Goal: Information Seeking & Learning: Learn about a topic

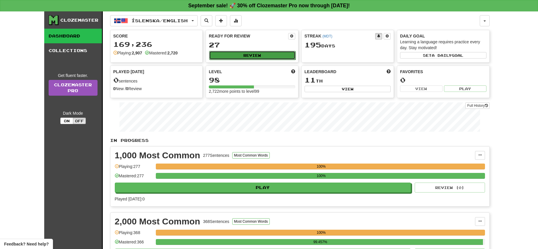
click at [259, 53] on button "Review" at bounding box center [252, 55] width 86 height 9
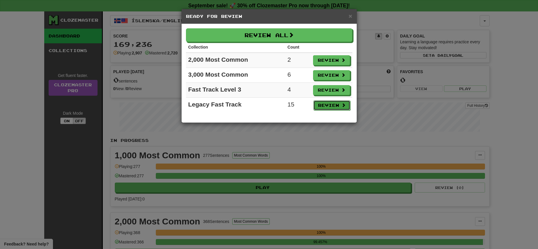
click at [328, 105] on button "Review" at bounding box center [331, 105] width 37 height 10
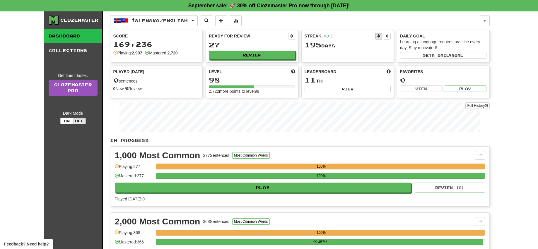
select select "**"
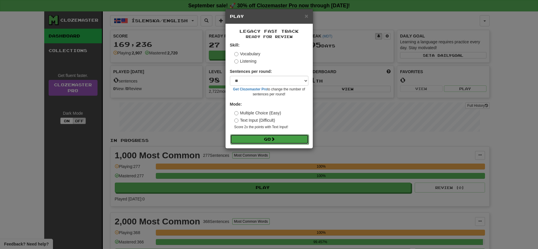
click at [270, 138] on button "Go" at bounding box center [269, 139] width 78 height 10
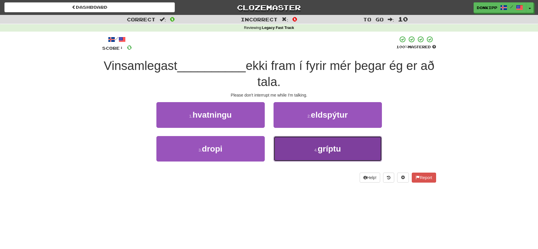
click at [327, 147] on span "gríptu" at bounding box center [329, 148] width 23 height 9
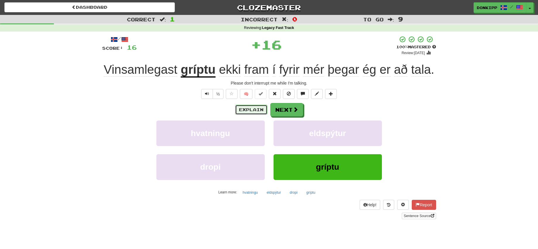
click at [253, 109] on button "Explain" at bounding box center [251, 110] width 32 height 10
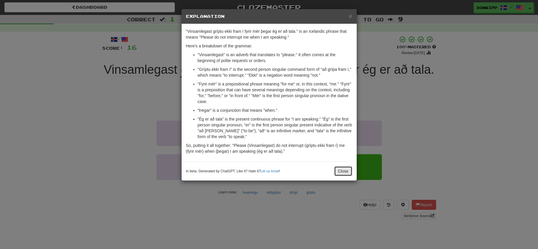
click at [345, 173] on button "Close" at bounding box center [343, 171] width 18 height 10
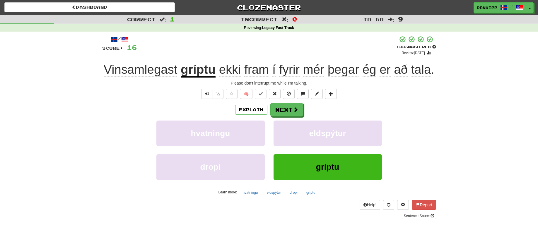
click at [289, 101] on div "/ Score: 16 + 16 100 % Mastered Review: 2026-03-19 Vinsamlegast gríptu ekki fra…" at bounding box center [269, 128] width 334 height 184
click at [287, 107] on button "Next" at bounding box center [287, 109] width 33 height 13
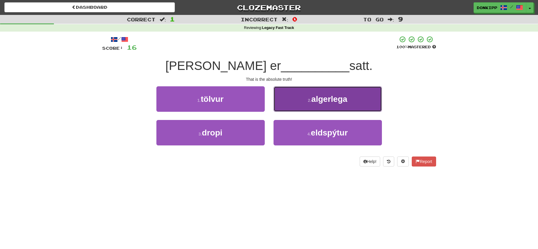
click at [305, 101] on button "2 . algerlega" at bounding box center [327, 98] width 108 height 25
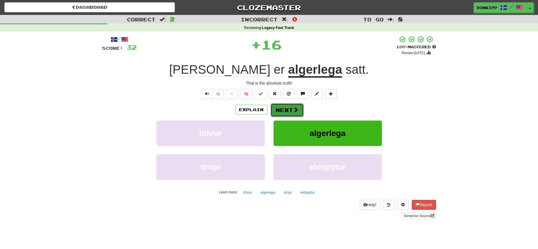
click at [285, 108] on button "Next" at bounding box center [287, 109] width 33 height 13
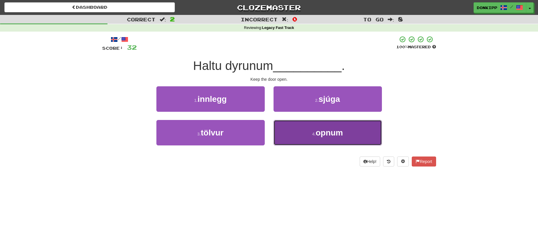
click at [297, 138] on button "4 . opnum" at bounding box center [327, 132] width 108 height 25
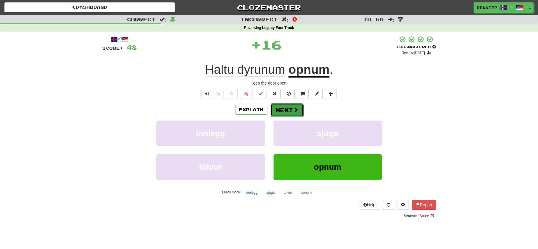
click at [289, 110] on button "Next" at bounding box center [287, 109] width 33 height 13
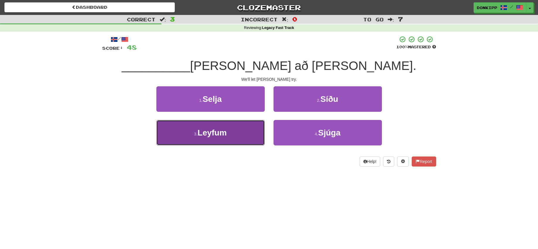
click at [250, 132] on button "3 . Leyfum" at bounding box center [210, 132] width 108 height 25
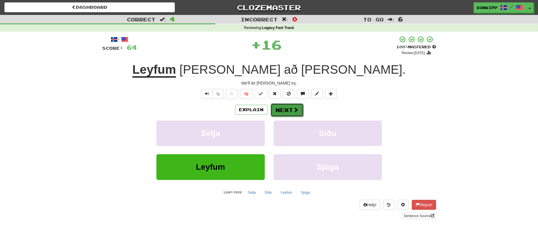
click at [290, 111] on button "Next" at bounding box center [287, 109] width 33 height 13
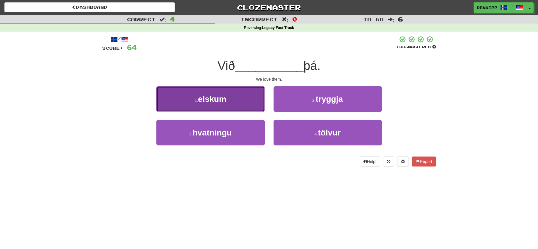
click at [242, 100] on button "1 . elskum" at bounding box center [210, 98] width 108 height 25
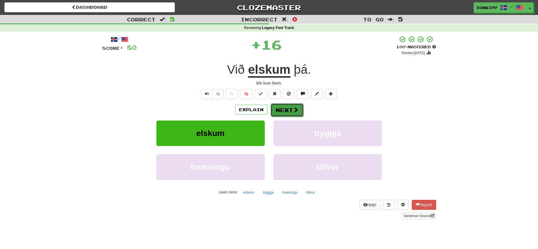
click at [286, 109] on button "Next" at bounding box center [287, 109] width 33 height 13
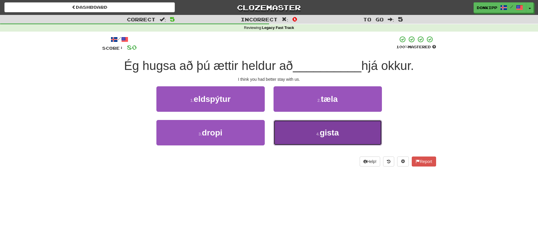
click at [311, 136] on button "4 . gista" at bounding box center [327, 132] width 108 height 25
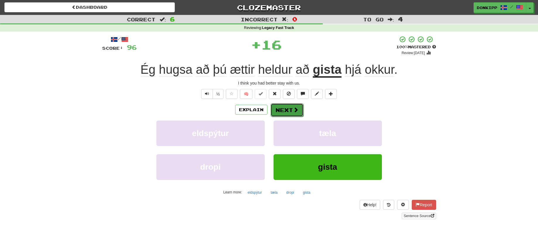
click at [285, 109] on button "Next" at bounding box center [287, 109] width 33 height 13
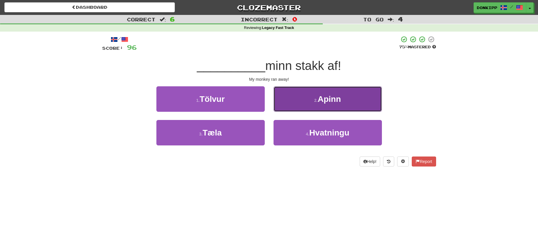
click at [307, 103] on button "2 . Apinn" at bounding box center [327, 98] width 108 height 25
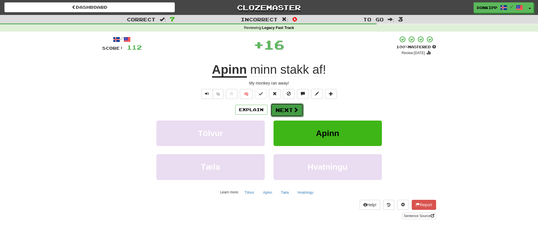
click at [293, 109] on span at bounding box center [295, 109] width 5 height 5
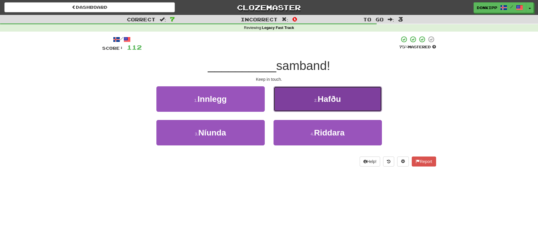
click at [319, 100] on span "Hafðu" at bounding box center [329, 99] width 23 height 9
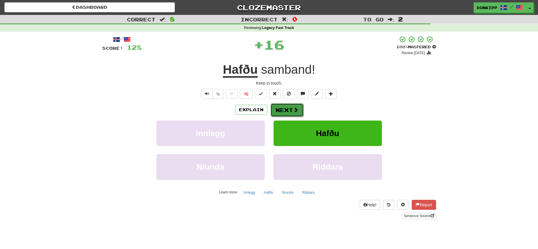
click at [293, 108] on span at bounding box center [295, 109] width 5 height 5
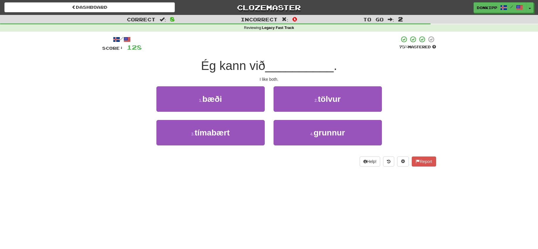
click at [265, 101] on div "1 . bæði" at bounding box center [210, 103] width 117 height 34
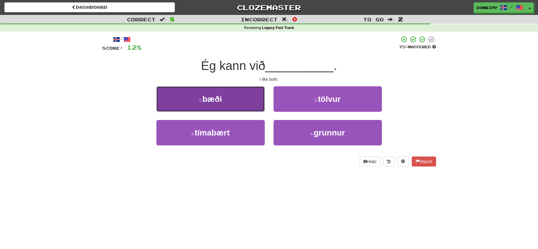
click at [249, 101] on button "1 . bæði" at bounding box center [210, 98] width 108 height 25
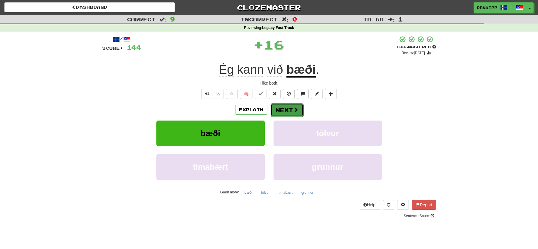
click at [287, 108] on button "Next" at bounding box center [287, 109] width 33 height 13
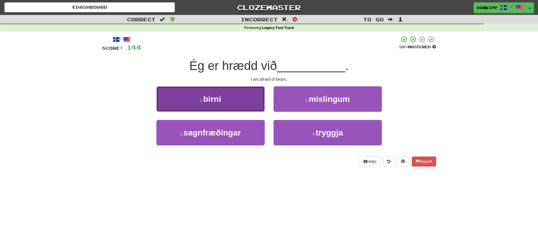
click at [246, 102] on button "1 . birni" at bounding box center [210, 98] width 108 height 25
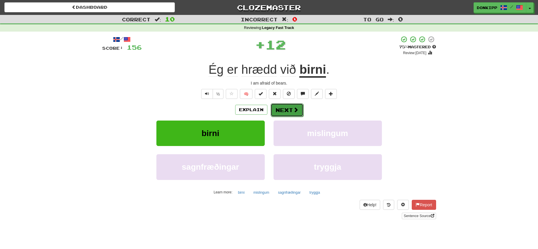
click at [286, 113] on button "Next" at bounding box center [287, 109] width 33 height 13
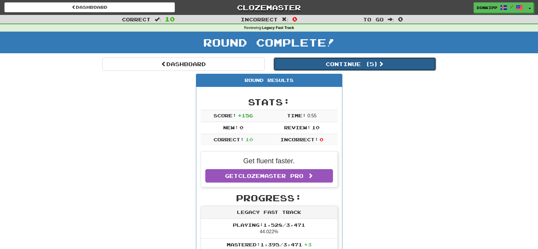
click at [359, 61] on button "Continue ( 5 )" at bounding box center [354, 63] width 162 height 13
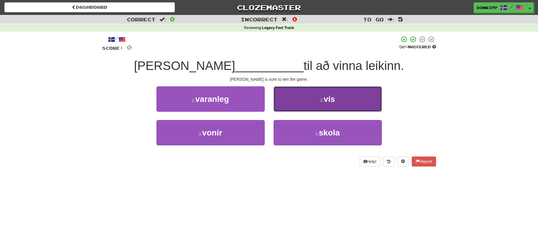
click at [312, 101] on button "2 . vís" at bounding box center [327, 98] width 108 height 25
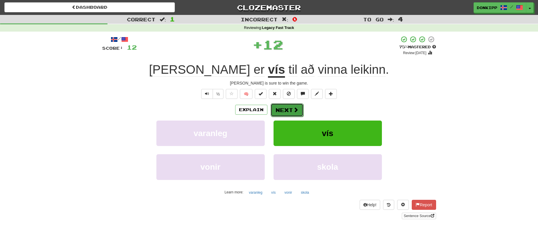
click at [283, 109] on button "Next" at bounding box center [287, 109] width 33 height 13
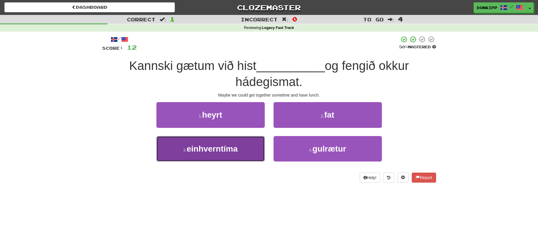
click at [237, 143] on button "3 . einhverntíma" at bounding box center [210, 148] width 108 height 25
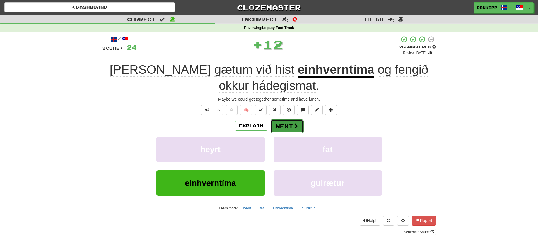
click at [289, 129] on button "Next" at bounding box center [287, 125] width 33 height 13
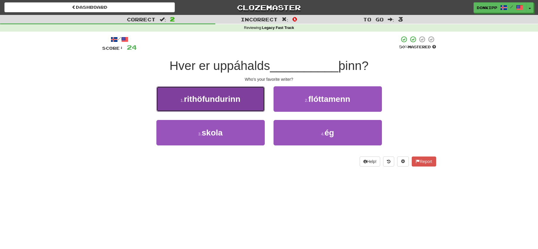
click at [253, 99] on button "1 . rithöfundurinn" at bounding box center [210, 98] width 108 height 25
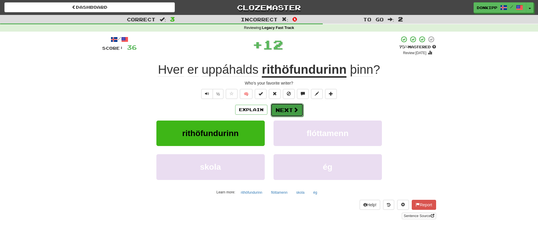
click at [290, 109] on button "Next" at bounding box center [287, 109] width 33 height 13
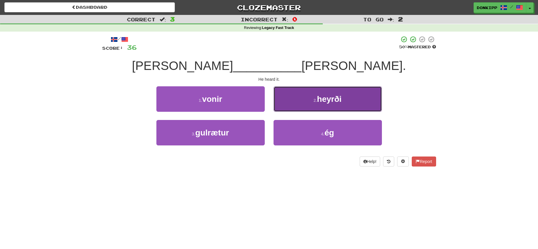
click at [298, 100] on button "2 . heyrði" at bounding box center [327, 98] width 108 height 25
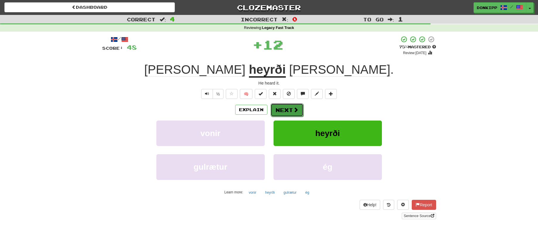
click at [280, 111] on button "Next" at bounding box center [287, 109] width 33 height 13
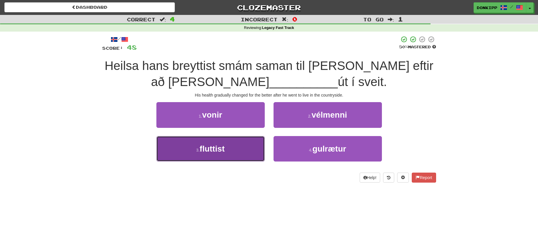
click at [239, 148] on button "3 . fluttist" at bounding box center [210, 148] width 108 height 25
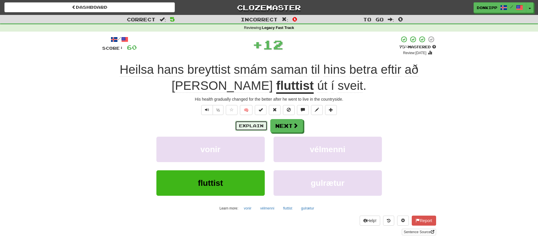
click at [254, 124] on button "Explain" at bounding box center [251, 126] width 32 height 10
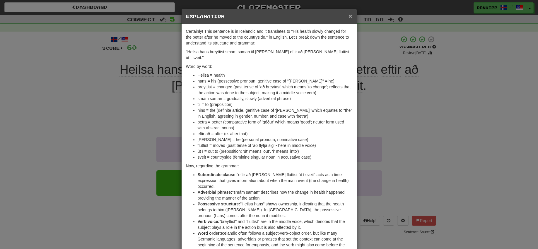
click at [349, 16] on span "×" at bounding box center [350, 16] width 4 height 7
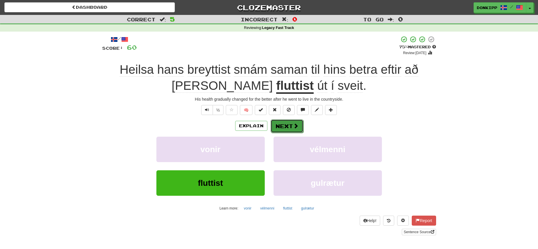
click at [287, 129] on button "Next" at bounding box center [287, 125] width 33 height 13
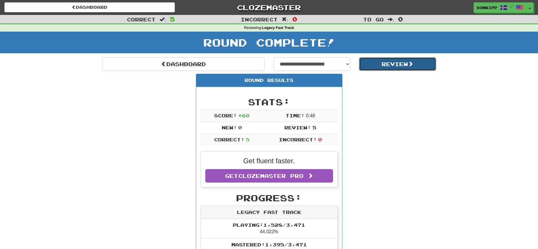
click at [401, 62] on button "Review" at bounding box center [397, 63] width 77 height 13
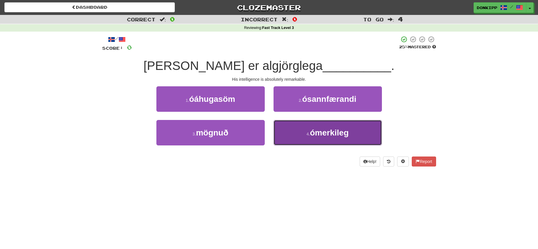
click at [299, 128] on button "4 . ómerkileg" at bounding box center [327, 132] width 108 height 25
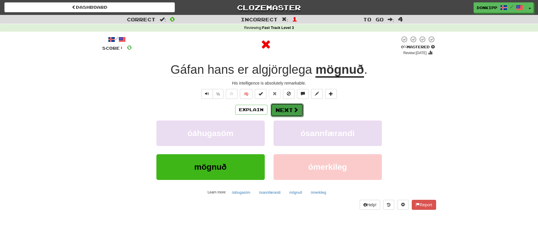
click at [278, 110] on button "Next" at bounding box center [287, 109] width 33 height 13
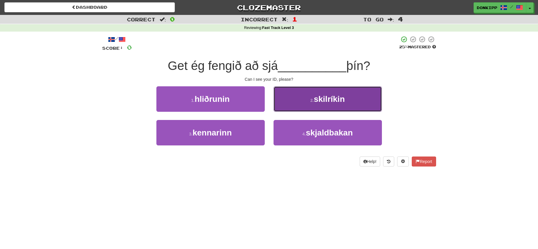
click at [295, 102] on button "2 . skilríkin" at bounding box center [327, 98] width 108 height 25
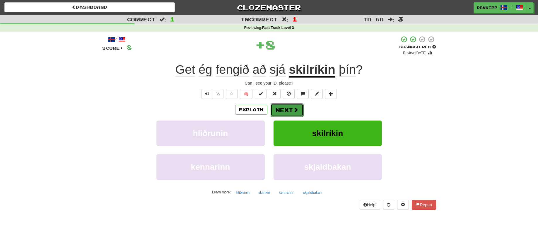
click at [278, 111] on button "Next" at bounding box center [287, 109] width 33 height 13
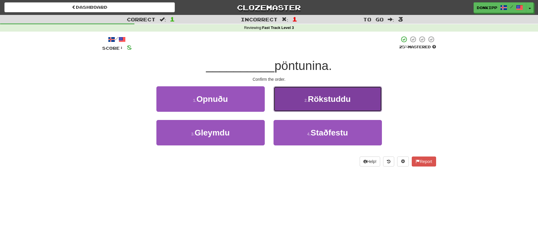
click at [285, 104] on button "2 . Rökstuddu" at bounding box center [327, 98] width 108 height 25
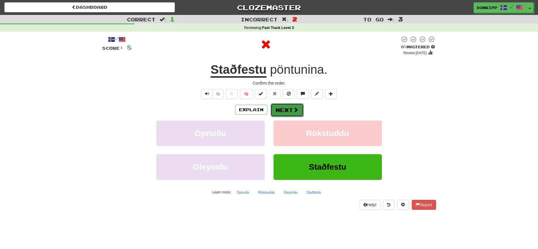
click at [281, 109] on button "Next" at bounding box center [287, 109] width 33 height 13
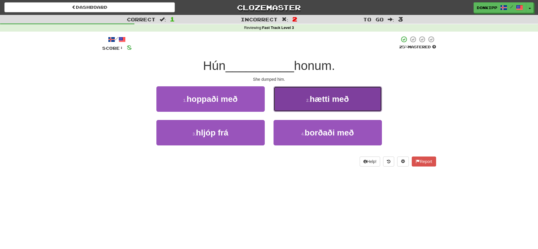
click at [287, 103] on button "2 . hætti með" at bounding box center [327, 98] width 108 height 25
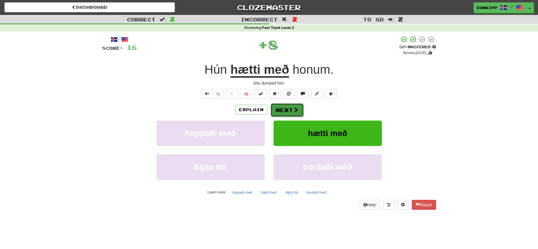
click at [281, 110] on button "Next" at bounding box center [287, 109] width 33 height 13
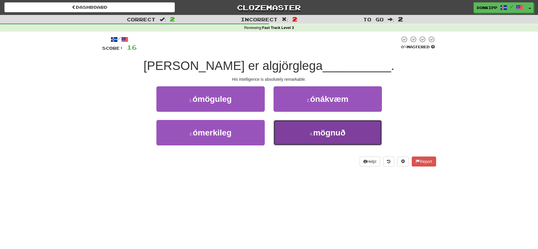
click at [311, 133] on small "4 ." at bounding box center [311, 134] width 4 height 5
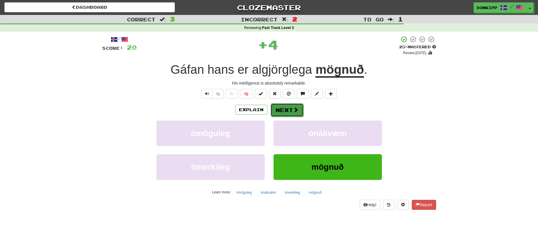
click at [285, 111] on button "Next" at bounding box center [287, 109] width 33 height 13
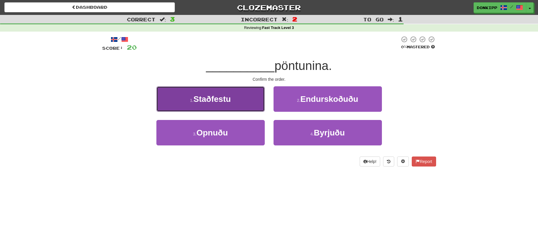
click at [256, 101] on button "1 . Staðfestu" at bounding box center [210, 98] width 108 height 25
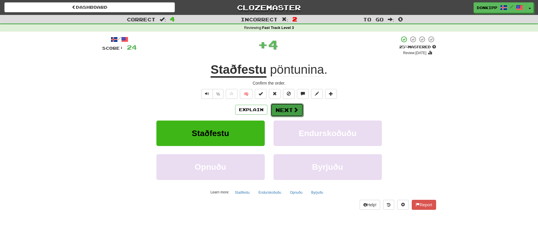
click at [289, 110] on button "Next" at bounding box center [287, 109] width 33 height 13
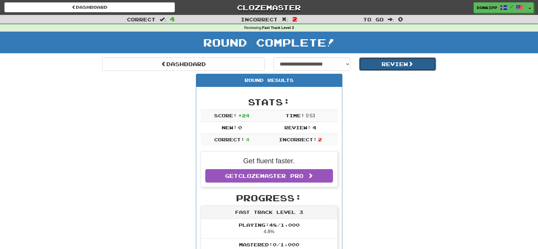
click at [382, 69] on button "Review" at bounding box center [397, 63] width 77 height 13
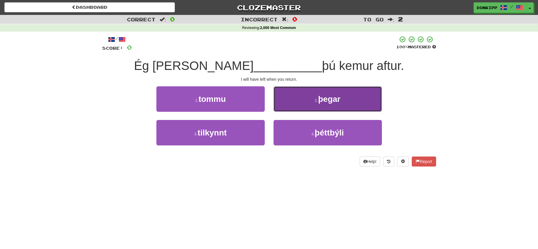
click at [297, 97] on button "2 . þegar" at bounding box center [327, 98] width 108 height 25
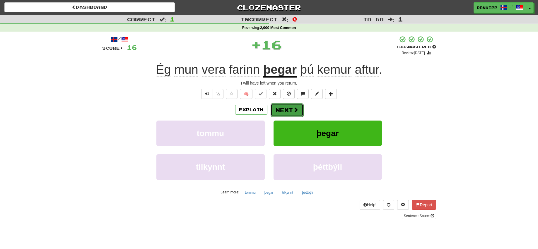
click at [287, 108] on button "Next" at bounding box center [287, 109] width 33 height 13
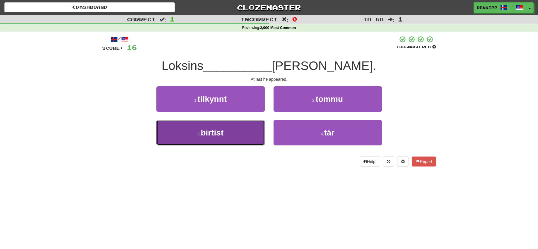
click at [240, 128] on button "3 . birtist" at bounding box center [210, 132] width 108 height 25
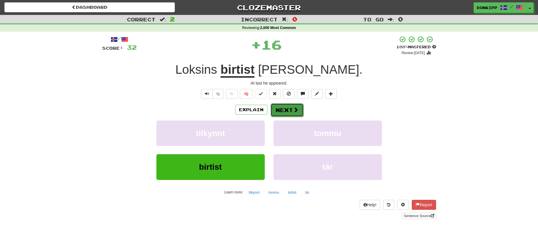
click at [285, 109] on button "Next" at bounding box center [287, 109] width 33 height 13
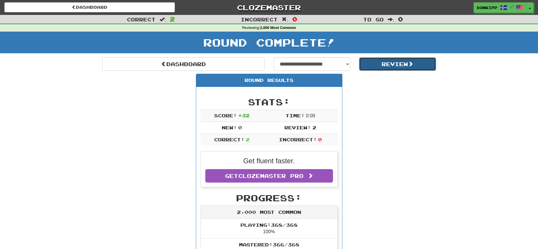
click at [391, 63] on button "Review" at bounding box center [397, 63] width 77 height 13
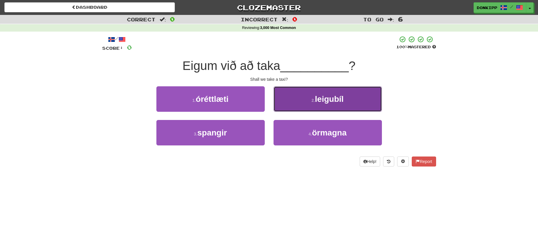
click at [334, 92] on button "2 . leigubíl" at bounding box center [327, 98] width 108 height 25
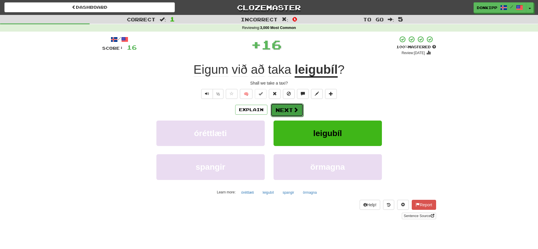
click at [289, 110] on button "Next" at bounding box center [287, 109] width 33 height 13
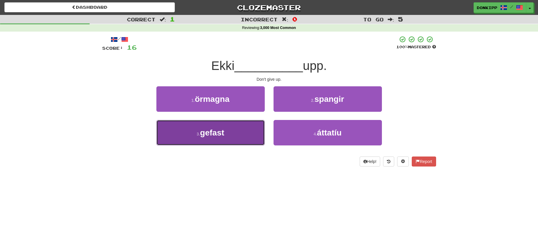
drag, startPoint x: 236, startPoint y: 138, endPoint x: 236, endPoint y: 132, distance: 5.9
click at [236, 132] on button "3 . gefast" at bounding box center [210, 132] width 108 height 25
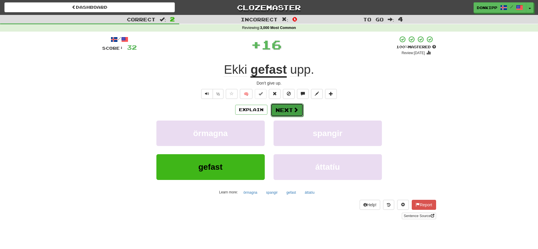
click at [286, 112] on button "Next" at bounding box center [287, 109] width 33 height 13
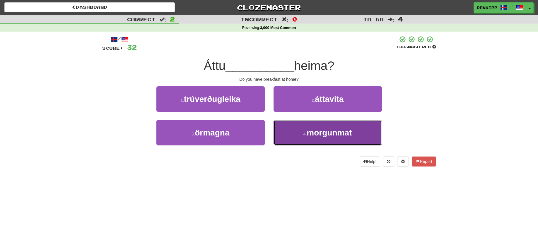
click at [304, 136] on small "4 ." at bounding box center [305, 134] width 4 height 5
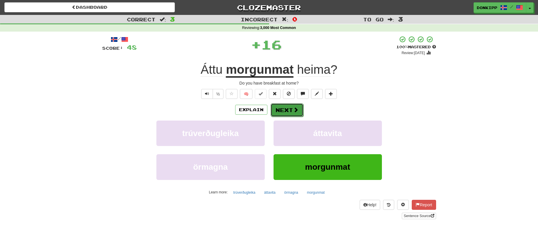
click at [279, 107] on button "Next" at bounding box center [287, 109] width 33 height 13
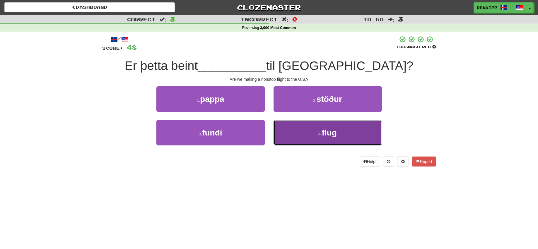
click at [293, 133] on button "4 . flug" at bounding box center [327, 132] width 108 height 25
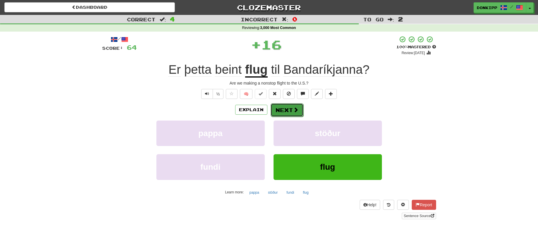
click at [287, 108] on button "Next" at bounding box center [287, 109] width 33 height 13
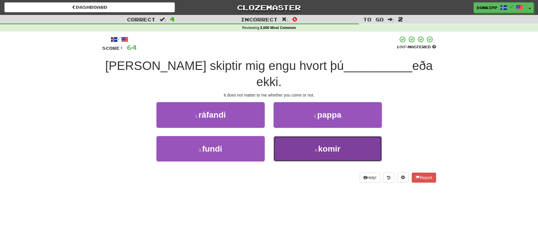
click at [313, 136] on button "4 . komir" at bounding box center [327, 148] width 108 height 25
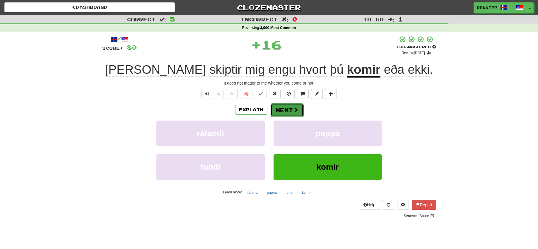
click at [288, 111] on button "Next" at bounding box center [287, 109] width 33 height 13
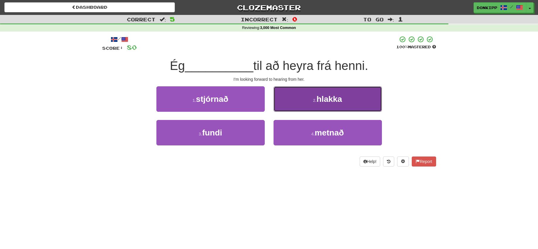
click at [307, 105] on button "2 . hlakka" at bounding box center [327, 98] width 108 height 25
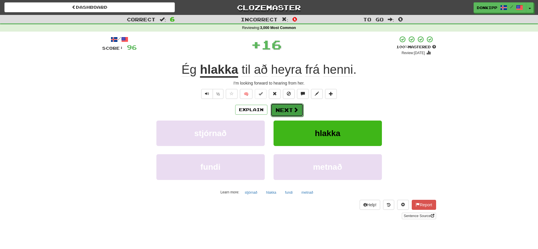
click at [283, 105] on button "Next" at bounding box center [287, 109] width 33 height 13
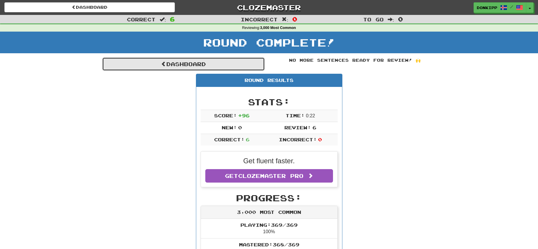
click at [217, 67] on link "Dashboard" at bounding box center [183, 63] width 162 height 13
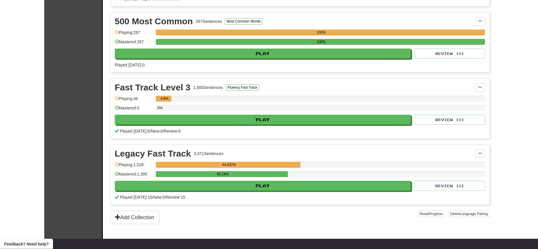
scroll to position [319, 0]
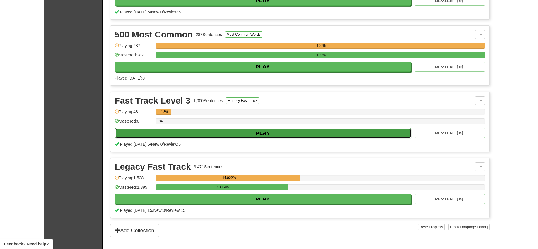
click at [285, 136] on button "Play" at bounding box center [263, 133] width 296 height 10
select select "**"
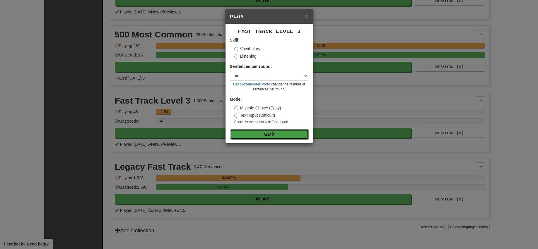
click at [266, 137] on button "Go" at bounding box center [269, 134] width 78 height 10
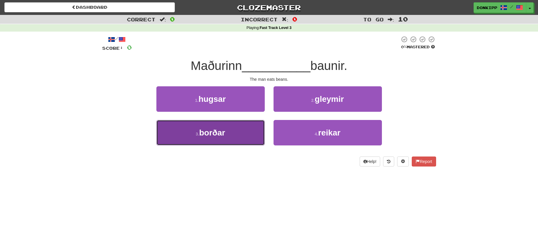
click at [237, 139] on button "3 . borðar" at bounding box center [210, 132] width 108 height 25
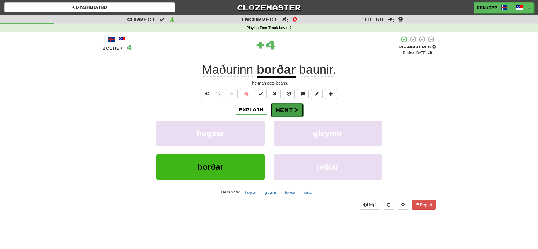
click at [288, 107] on button "Next" at bounding box center [287, 109] width 33 height 13
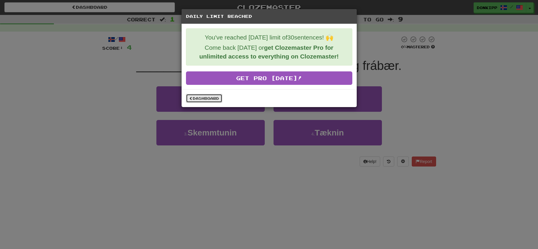
click at [207, 98] on link "Dashboard" at bounding box center [204, 98] width 36 height 9
